Goal: Find specific page/section: Find specific page/section

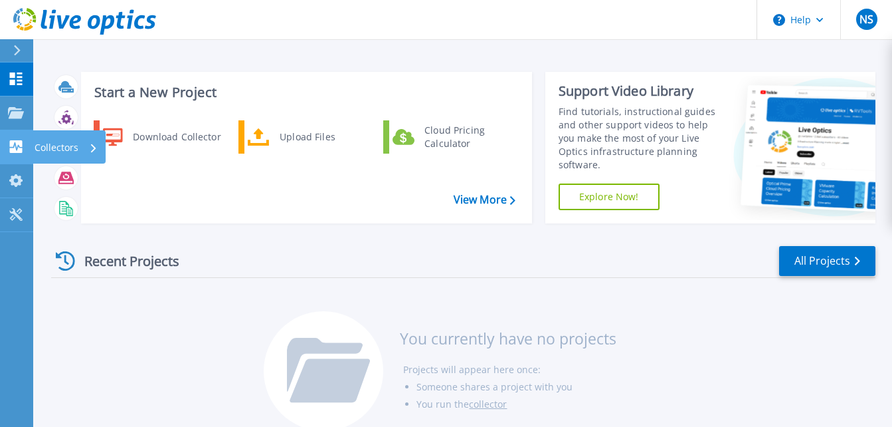
click at [68, 147] on p "Collectors" at bounding box center [57, 147] width 44 height 35
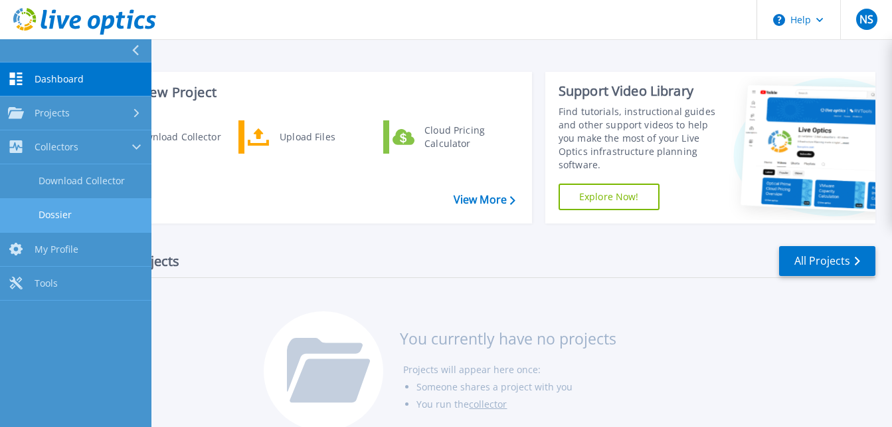
click at [64, 210] on link "Dossier" at bounding box center [75, 215] width 151 height 34
